Goal: Navigation & Orientation: Find specific page/section

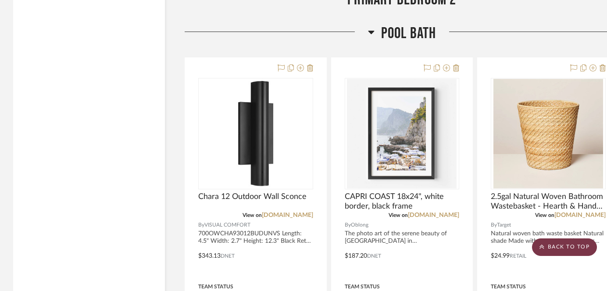
click at [562, 253] on scroll-to-top-button "BACK TO TOP" at bounding box center [564, 248] width 65 height 18
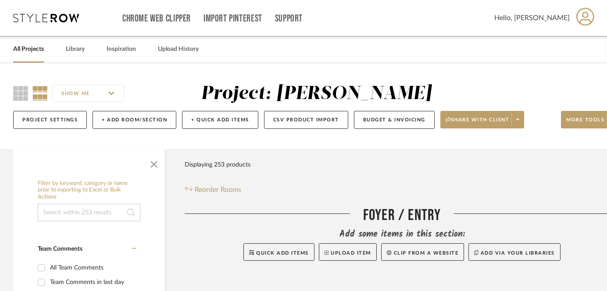
click at [26, 52] on link "All Projects" at bounding box center [28, 49] width 31 height 12
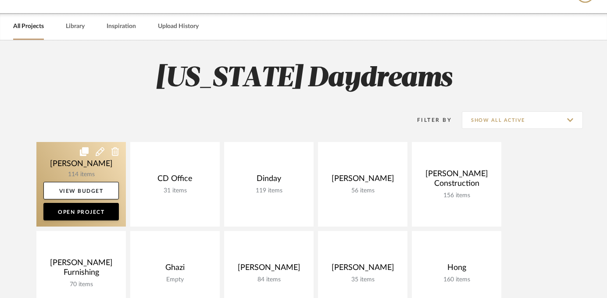
click at [75, 173] on link at bounding box center [80, 184] width 89 height 85
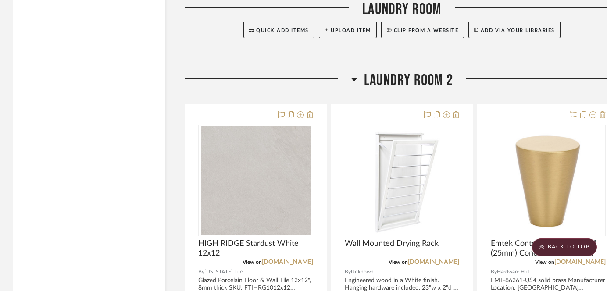
scroll to position [5314, 0]
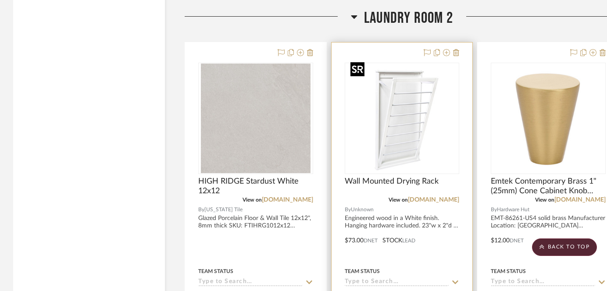
click at [0, 0] on img at bounding box center [0, 0] width 0 height 0
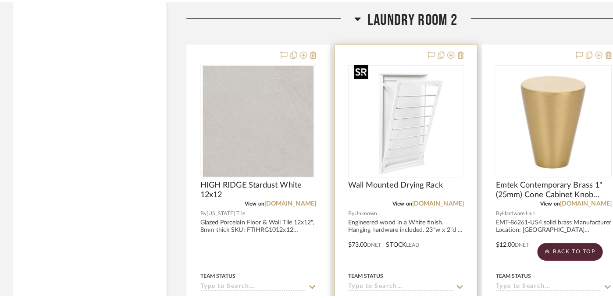
scroll to position [0, 0]
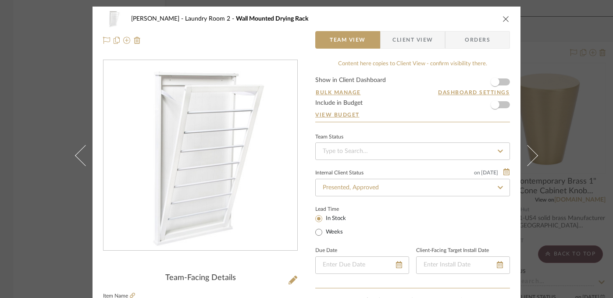
click at [582, 96] on div "[PERSON_NAME] Laundry Room 2 Wall Mounted Drying Rack Team View Client View Ord…" at bounding box center [306, 149] width 613 height 298
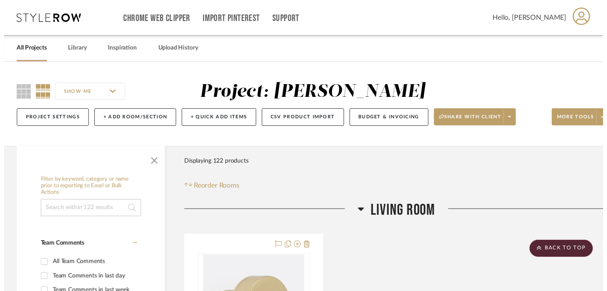
scroll to position [5314, 0]
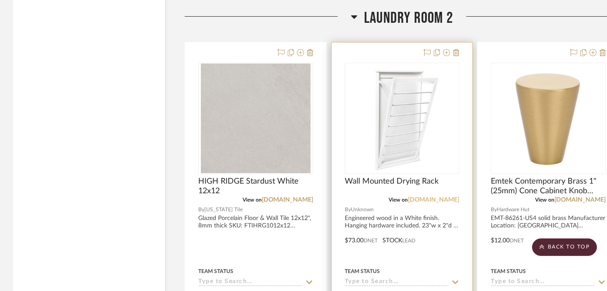
click at [439, 197] on link "[DOMAIN_NAME]" at bounding box center [433, 200] width 51 height 6
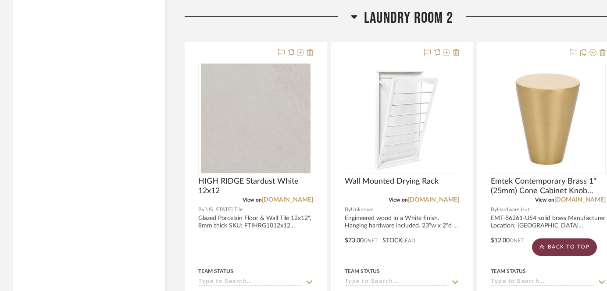
click at [584, 246] on scroll-to-top-button "BACK TO TOP" at bounding box center [564, 248] width 65 height 18
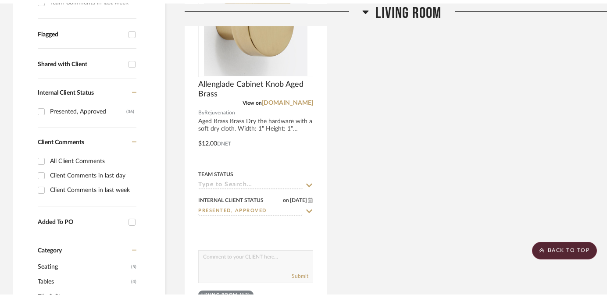
scroll to position [0, 0]
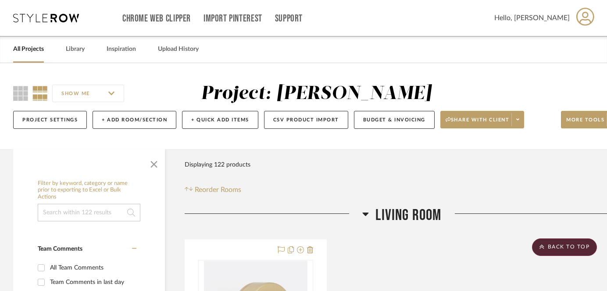
click at [37, 50] on link "All Projects" at bounding box center [28, 49] width 31 height 12
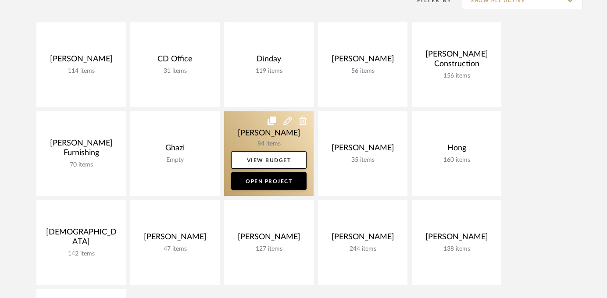
scroll to position [142, 0]
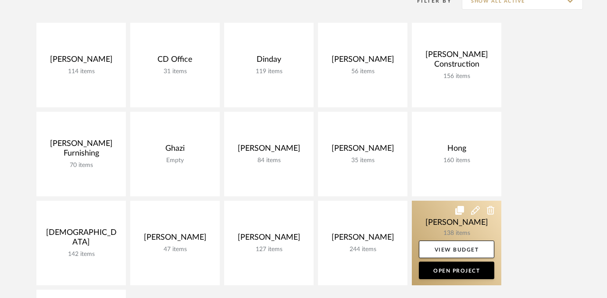
click at [443, 219] on link at bounding box center [456, 243] width 89 height 85
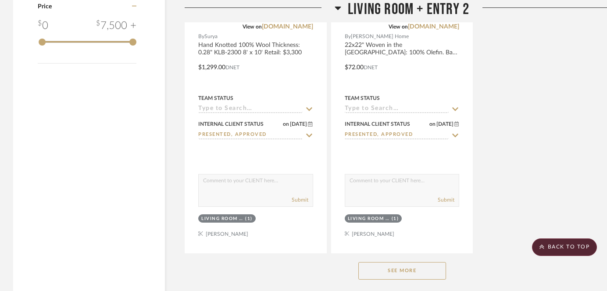
scroll to position [1316, 0]
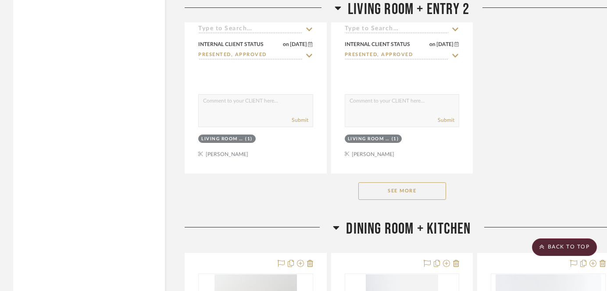
click at [400, 192] on button "See More" at bounding box center [402, 191] width 88 height 18
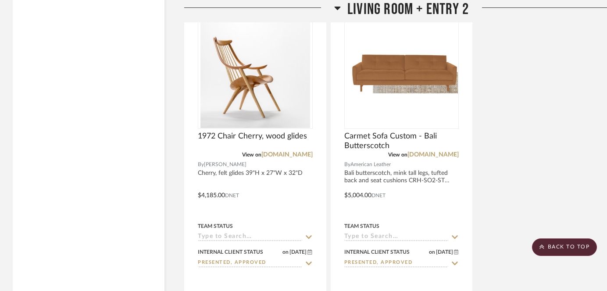
scroll to position [2277, 0]
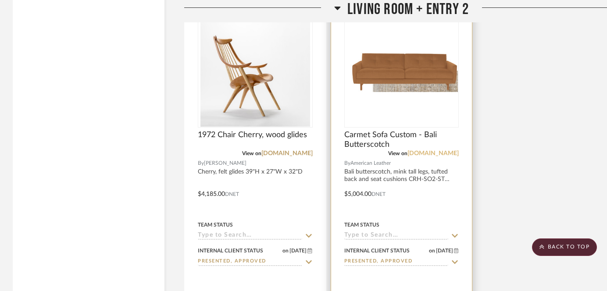
click at [450, 153] on link "[DOMAIN_NAME]" at bounding box center [433, 153] width 51 height 6
click at [396, 76] on img "0" at bounding box center [401, 72] width 113 height 41
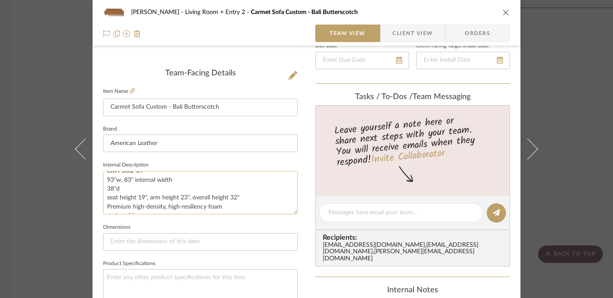
scroll to position [18, 0]
click at [58, 225] on div "[PERSON_NAME] Living Room + Entry 2 Carmet Sofa Custom - Bali Butterscotch Team…" at bounding box center [306, 149] width 613 height 298
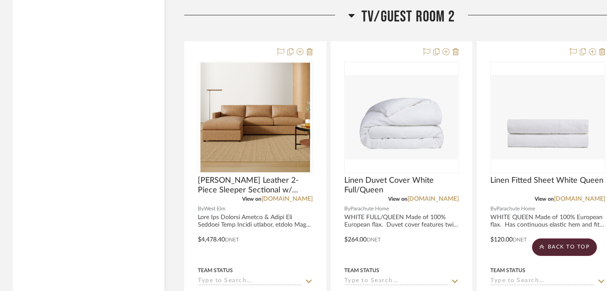
scroll to position [3689, 0]
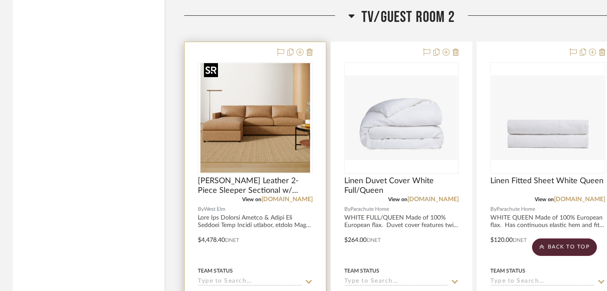
click at [290, 104] on img "0" at bounding box center [255, 118] width 110 height 110
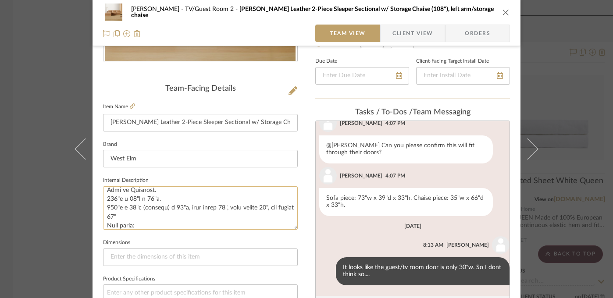
scroll to position [231, 0]
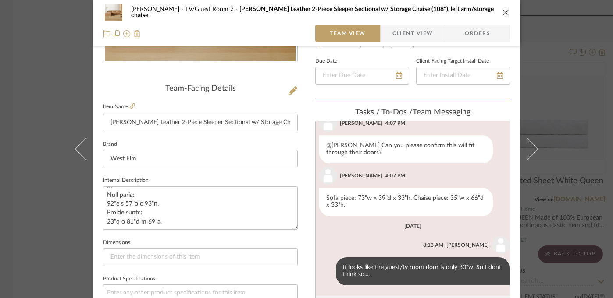
click at [589, 68] on div "[PERSON_NAME] TV/Guest Room 2 [PERSON_NAME] Leather 2-Piece Sleeper Sectional w…" at bounding box center [306, 149] width 613 height 298
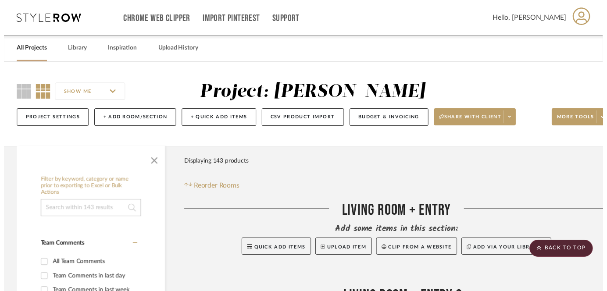
scroll to position [3689, 0]
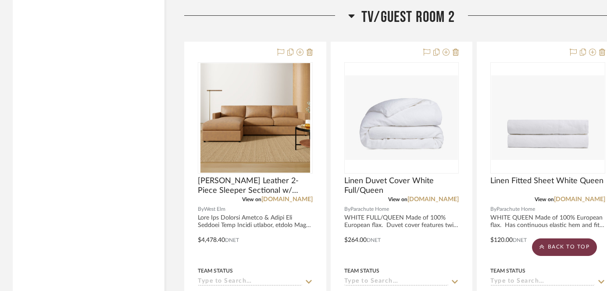
click at [557, 254] on scroll-to-top-button "BACK TO TOP" at bounding box center [564, 248] width 65 height 18
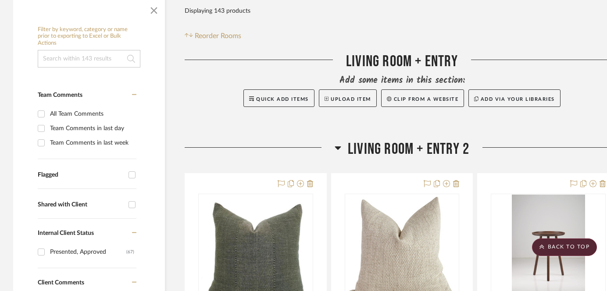
scroll to position [0, 0]
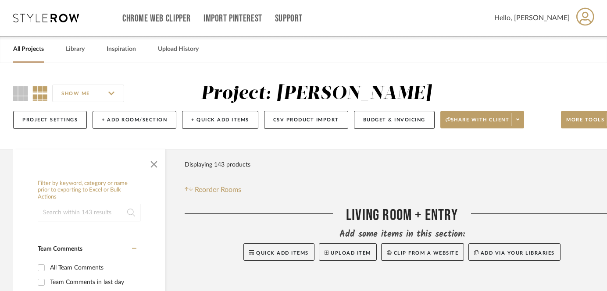
click at [253, 70] on div "SHOW ME Project: [PERSON_NAME] Project Settings + Add Room/Section + Quick Add …" at bounding box center [316, 106] width 632 height 86
click at [73, 50] on link "Library" at bounding box center [75, 49] width 19 height 12
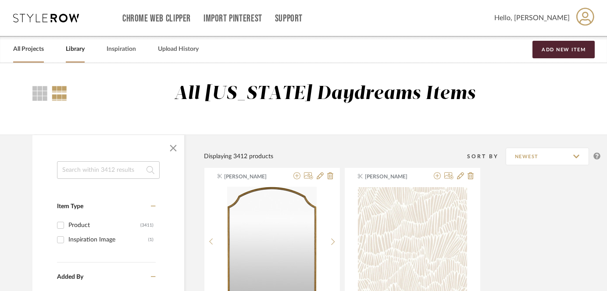
click at [26, 50] on link "All Projects" at bounding box center [28, 49] width 31 height 12
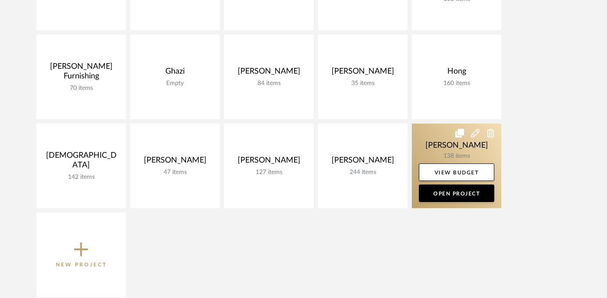
scroll to position [221, 0]
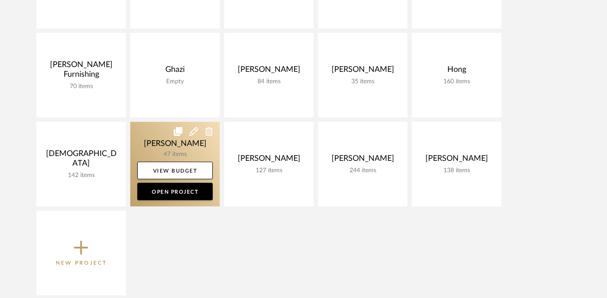
click at [175, 145] on link at bounding box center [174, 164] width 89 height 85
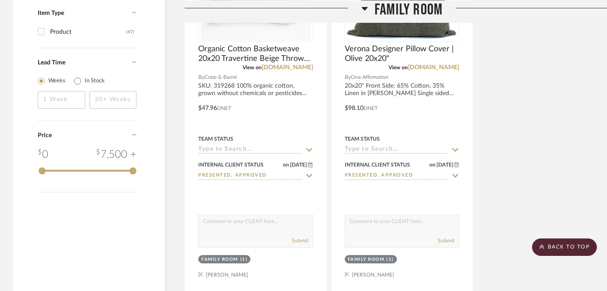
scroll to position [1165, 0]
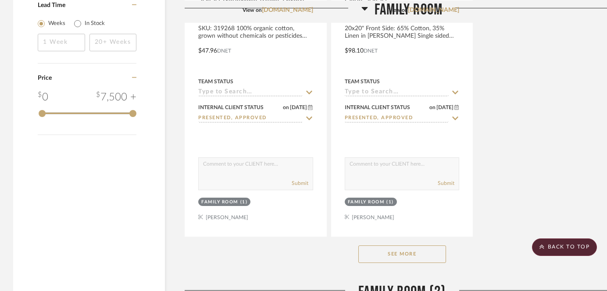
click at [393, 254] on button "See More" at bounding box center [402, 255] width 88 height 18
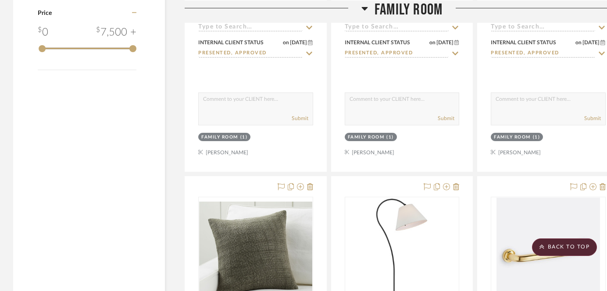
scroll to position [1388, 0]
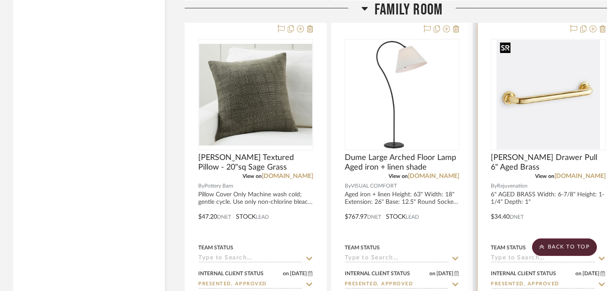
click at [572, 119] on img "0" at bounding box center [549, 95] width 104 height 110
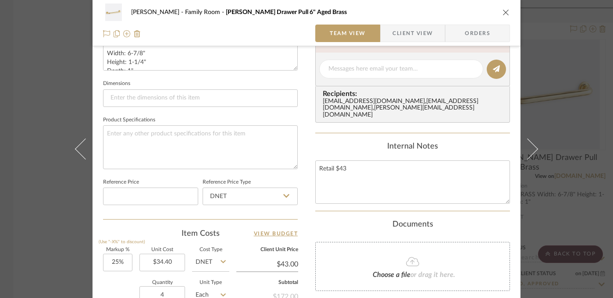
scroll to position [368, 0]
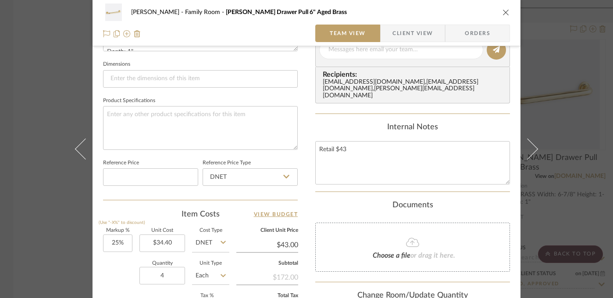
click at [588, 195] on div "[PERSON_NAME] Family Room [PERSON_NAME] Drawer Pull 6" Aged Brass Team View Cli…" at bounding box center [306, 149] width 613 height 298
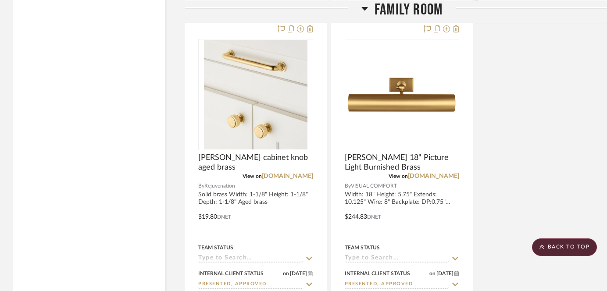
scroll to position [1791, 0]
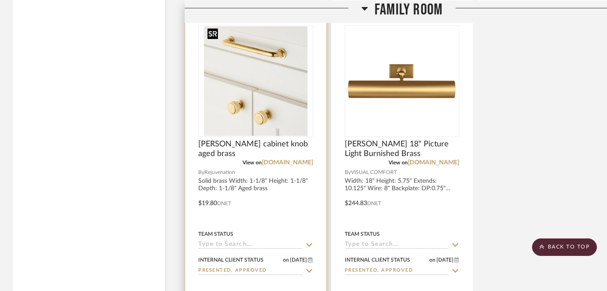
click at [0, 0] on img at bounding box center [0, 0] width 0 height 0
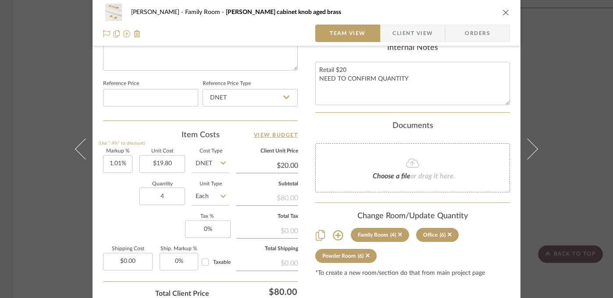
scroll to position [450, 0]
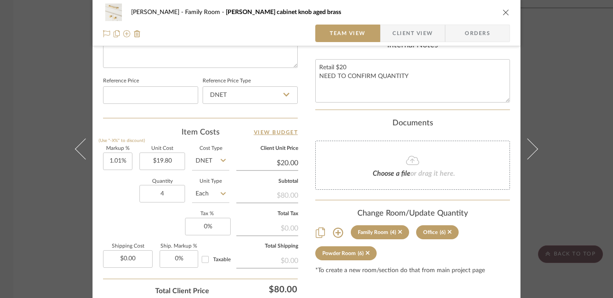
click at [50, 250] on div "[PERSON_NAME] Family Room [PERSON_NAME] cabinet knob aged brass Team View Clien…" at bounding box center [306, 149] width 613 height 298
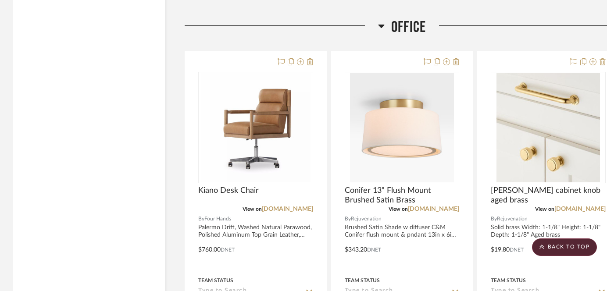
scroll to position [2298, 0]
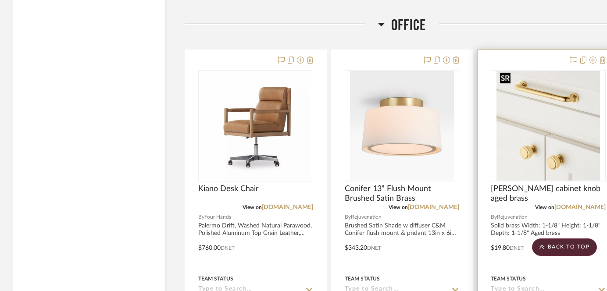
click at [554, 129] on img "0" at bounding box center [549, 126] width 104 height 110
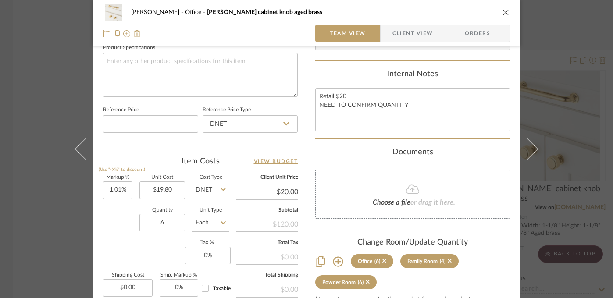
scroll to position [432, 0]
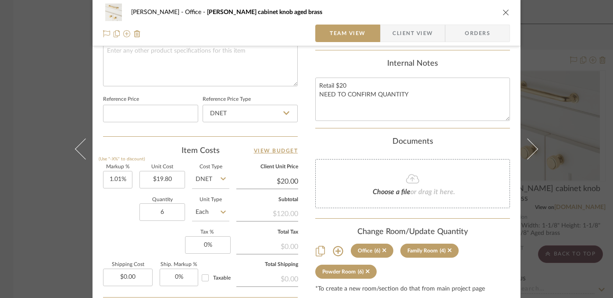
click at [28, 212] on div "[PERSON_NAME] Office [PERSON_NAME] cabinet knob aged brass Team View Client Vie…" at bounding box center [306, 149] width 613 height 298
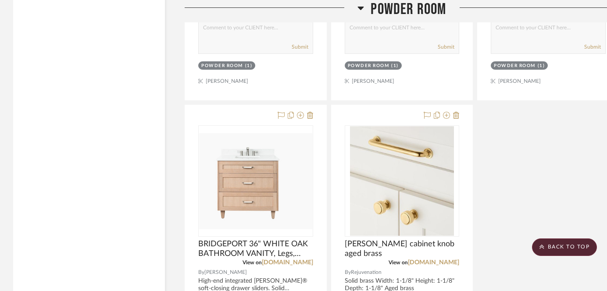
scroll to position [3543, 0]
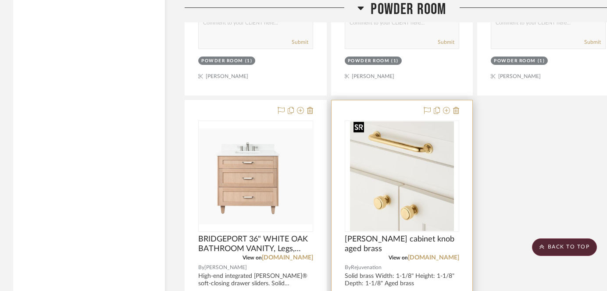
click at [406, 204] on img "0" at bounding box center [402, 177] width 104 height 110
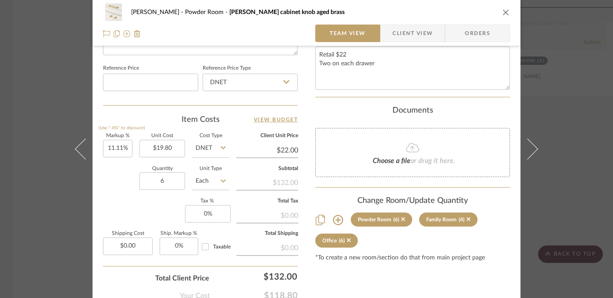
scroll to position [504, 0]
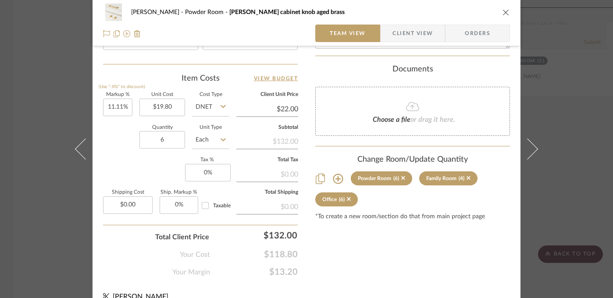
click at [52, 230] on div "[PERSON_NAME] Powder Room [PERSON_NAME] cabinet knob aged brass Team View Clien…" at bounding box center [306, 149] width 613 height 298
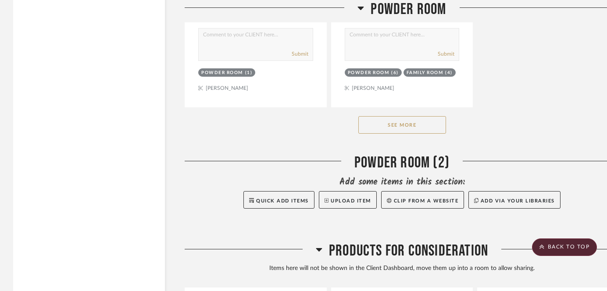
scroll to position [3885, 0]
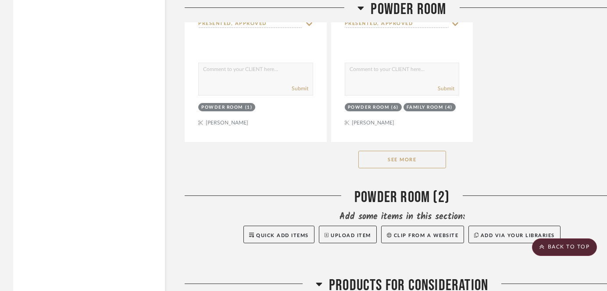
click at [412, 160] on button "See More" at bounding box center [402, 160] width 88 height 18
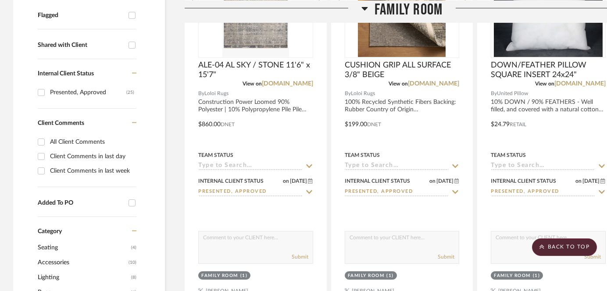
scroll to position [13, 0]
